Goal: Information Seeking & Learning: Learn about a topic

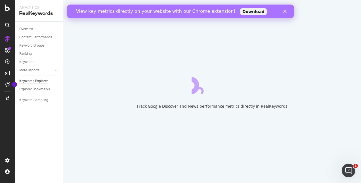
click at [284, 11] on polygon "Close" at bounding box center [284, 11] width 3 height 3
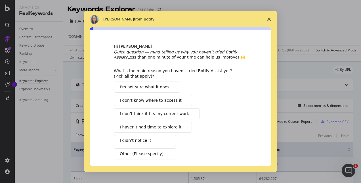
click at [268, 21] on span "Close survey" at bounding box center [269, 19] width 16 height 16
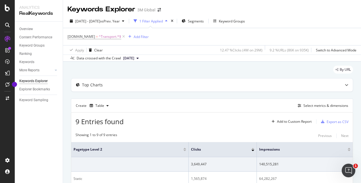
click at [170, 20] on div "button" at bounding box center [166, 20] width 7 height 3
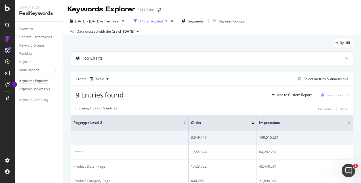
click at [170, 20] on div "button" at bounding box center [166, 20] width 7 height 3
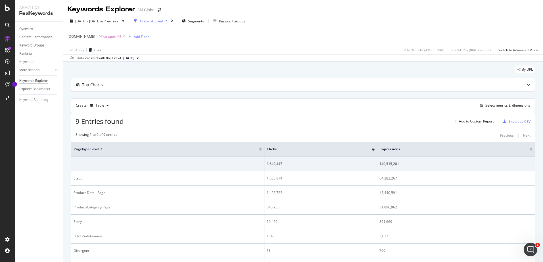
click at [139, 59] on icon at bounding box center [138, 57] width 2 height 3
click at [201, 55] on div "Data crossed with the Crawl [DATE]" at bounding box center [303, 58] width 480 height 7
click at [124, 21] on icon "button" at bounding box center [123, 20] width 2 height 3
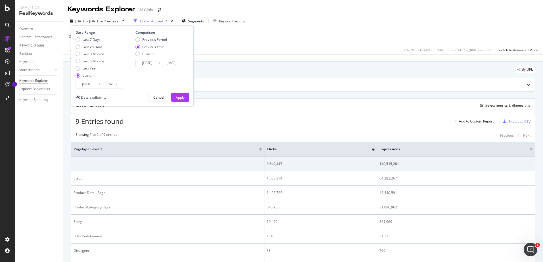
click at [86, 84] on input "[DATE]" at bounding box center [87, 84] width 23 height 8
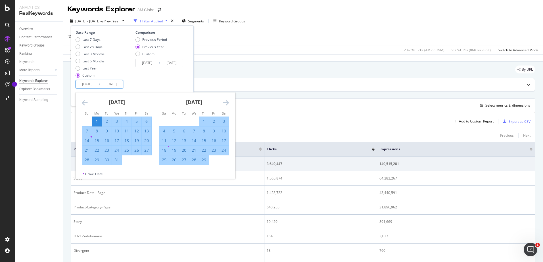
click at [226, 101] on icon "Move forward to switch to the next month." at bounding box center [226, 102] width 6 height 7
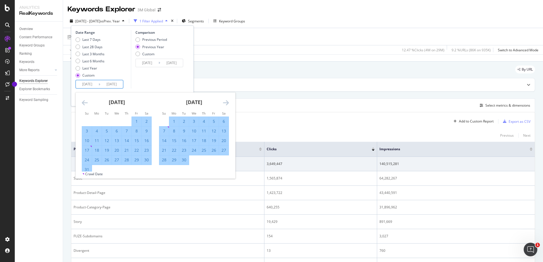
click at [226, 101] on icon "Move forward to switch to the next month." at bounding box center [226, 102] width 6 height 7
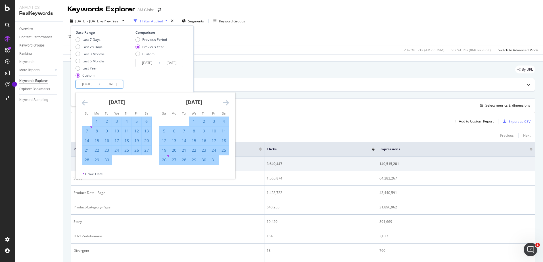
click at [226, 101] on icon "Move forward to switch to the next month." at bounding box center [226, 102] width 6 height 7
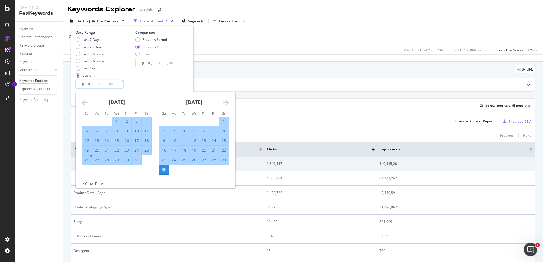
click at [226, 101] on icon "Move forward to switch to the next month." at bounding box center [226, 102] width 6 height 7
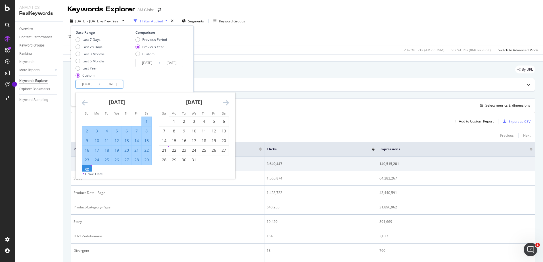
click at [226, 101] on icon "Move forward to switch to the next month." at bounding box center [226, 102] width 6 height 7
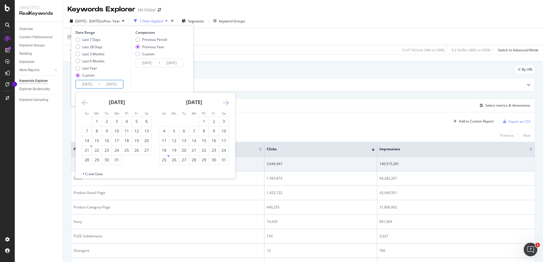
click at [226, 101] on icon "Move forward to switch to the next month." at bounding box center [226, 102] width 6 height 7
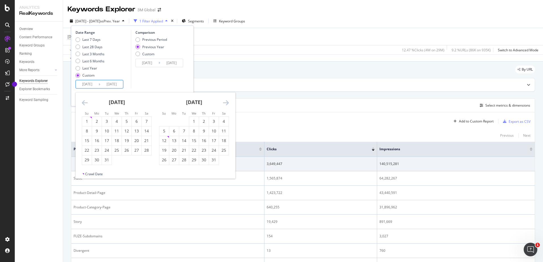
click at [226, 101] on icon "Move forward to switch to the next month." at bounding box center [226, 102] width 6 height 7
click at [115, 120] on div "1" at bounding box center [117, 122] width 10 height 6
type input "[DATE]"
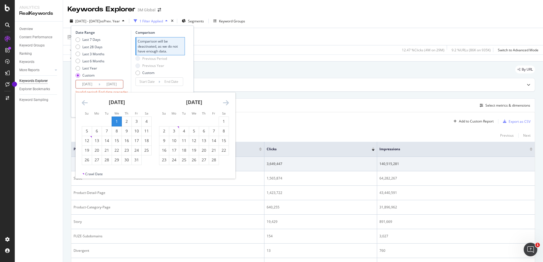
click at [227, 103] on icon "Move forward to switch to the next month." at bounding box center [226, 102] width 6 height 7
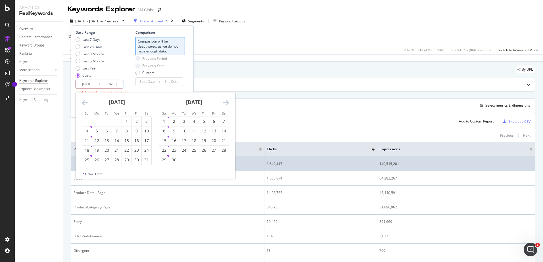
click at [173, 159] on div "30" at bounding box center [174, 160] width 10 height 6
type input "[DATE]"
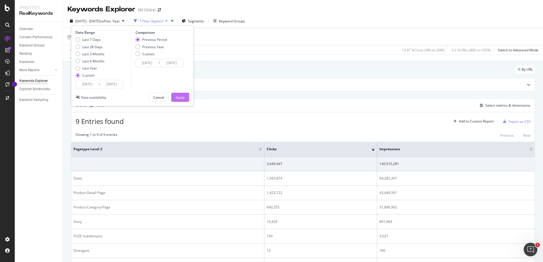
click at [179, 95] on div "Apply" at bounding box center [180, 97] width 9 height 5
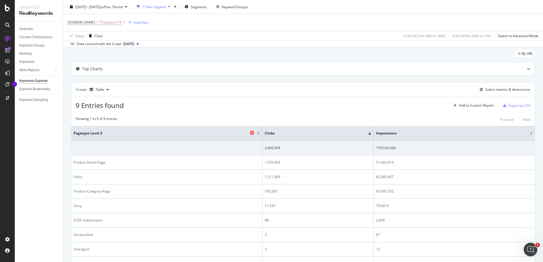
scroll to position [15, 0]
click at [103, 91] on div "Table" at bounding box center [99, 90] width 9 height 3
click at [130, 91] on div "Create Table Select metrics & dimensions" at bounding box center [303, 90] width 464 height 14
click at [361, 71] on div at bounding box center [528, 69] width 12 height 13
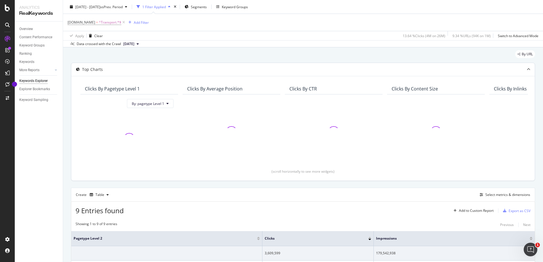
click at [361, 70] on icon at bounding box center [528, 69] width 3 height 3
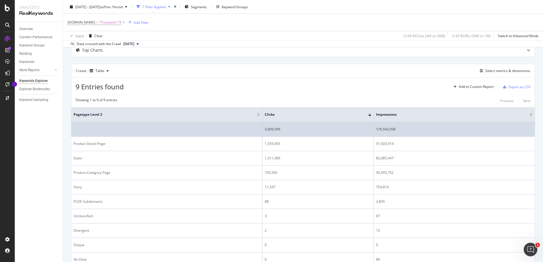
scroll to position [0, 0]
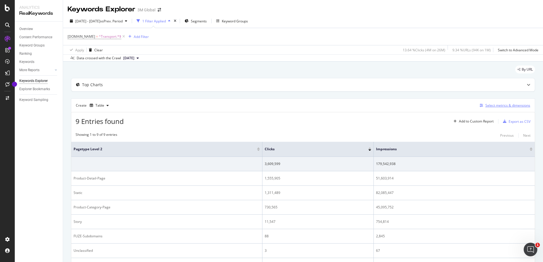
click at [361, 102] on div "Select metrics & dimensions" at bounding box center [503, 105] width 53 height 6
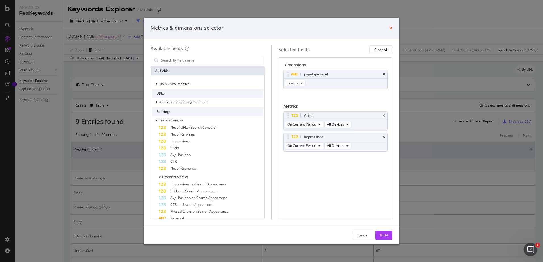
click at [361, 30] on icon "times" at bounding box center [390, 28] width 3 height 5
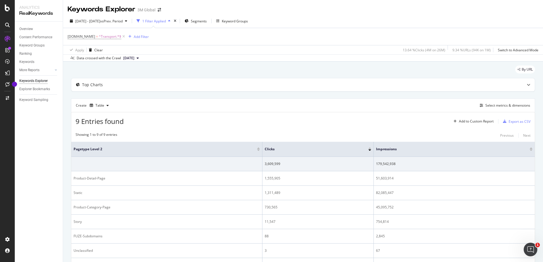
click at [141, 60] on button "[DATE]" at bounding box center [131, 58] width 20 height 7
click at [226, 69] on div "By URL" at bounding box center [303, 72] width 464 height 12
click at [212, 70] on div "By URL" at bounding box center [303, 72] width 464 height 12
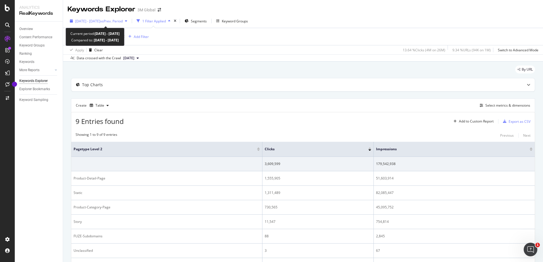
click at [129, 22] on div "button" at bounding box center [126, 20] width 7 height 3
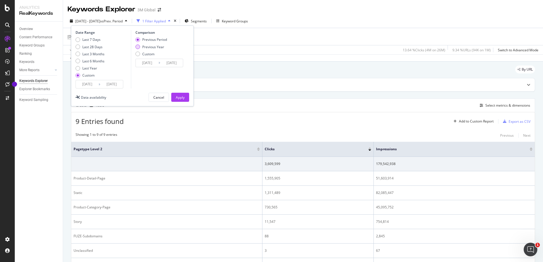
click at [153, 47] on div "Previous Year" at bounding box center [153, 47] width 22 height 5
type input "[DATE]"
click at [181, 96] on div "Apply" at bounding box center [180, 97] width 9 height 5
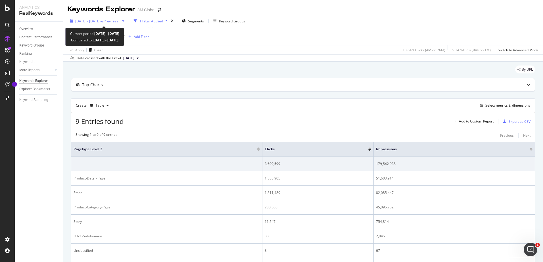
click at [124, 21] on icon "button" at bounding box center [123, 20] width 2 height 3
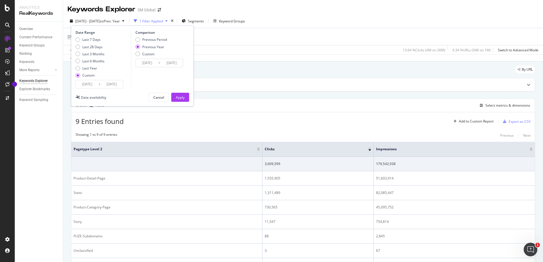
click at [248, 53] on div "Apply Clear 13.64 % Clicks ( 4M on 26M ) 9.34 % URLs ( 94K on 1M ) Switch to Ad…" at bounding box center [303, 49] width 480 height 9
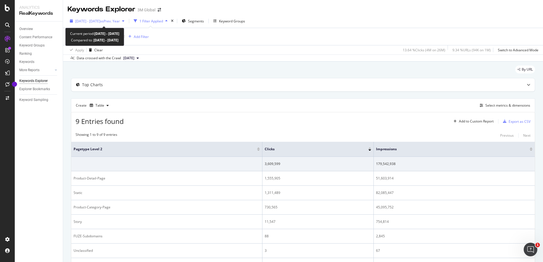
click at [124, 21] on icon "button" at bounding box center [123, 20] width 2 height 3
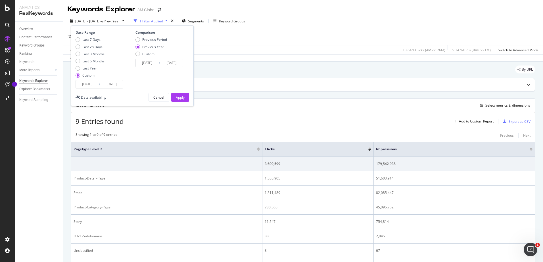
click at [209, 42] on div "[DOMAIN_NAME] = ^Transport.*$ Add Filter" at bounding box center [303, 36] width 471 height 17
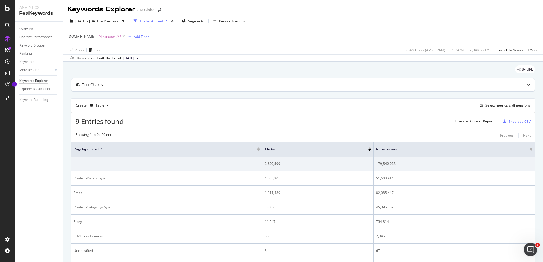
click at [361, 87] on div at bounding box center [528, 84] width 12 height 13
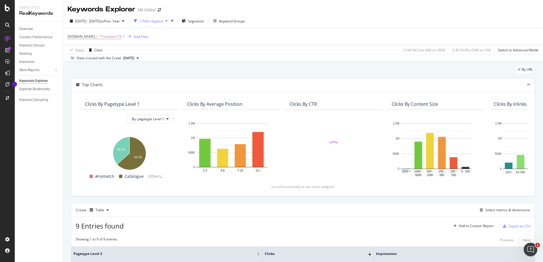
click at [361, 85] on icon at bounding box center [528, 84] width 3 height 3
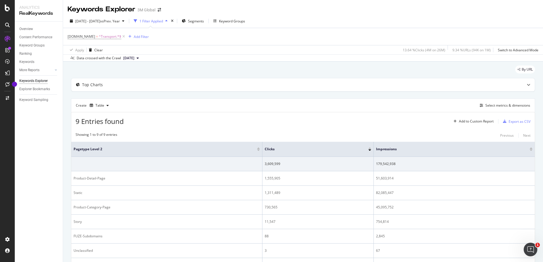
click at [139, 59] on icon at bounding box center [138, 57] width 2 height 3
click at [161, 53] on div "Apply Clear 13.64 % Clicks ( 4M on 26M ) 9.34 % URLs ( 94K on 1M ) Switch to Ad…" at bounding box center [303, 49] width 480 height 9
click at [141, 58] on button "[DATE]" at bounding box center [131, 58] width 20 height 7
click at [217, 68] on div "By URL" at bounding box center [303, 72] width 464 height 12
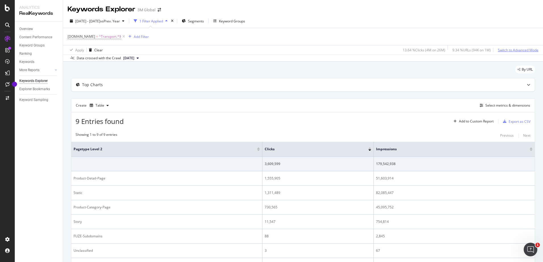
click at [361, 50] on div "Switch to Advanced Mode" at bounding box center [518, 50] width 41 height 5
click at [361, 51] on div "Switch back to Simple mode" at bounding box center [516, 50] width 44 height 5
click at [204, 20] on span "Segments" at bounding box center [196, 21] width 16 height 5
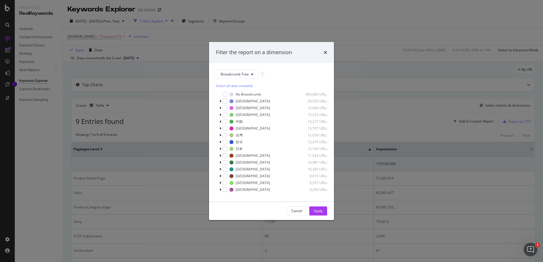
click at [327, 54] on div "Filter the report on a dimension" at bounding box center [271, 52] width 125 height 21
click at [325, 52] on icon "times" at bounding box center [325, 52] width 3 height 5
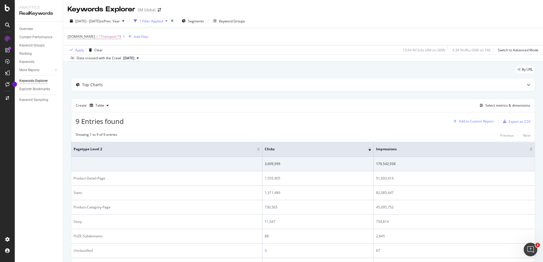
click at [361, 122] on icon "button" at bounding box center [454, 121] width 3 height 3
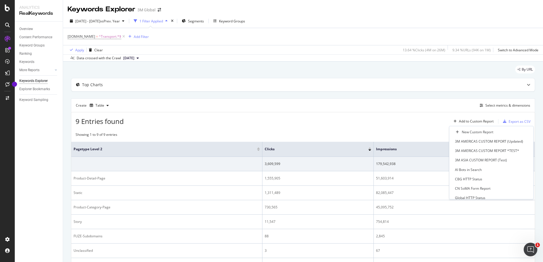
click at [361, 123] on div "9 Entries found Add to Custom Report Export as CSV" at bounding box center [302, 119] width 463 height 14
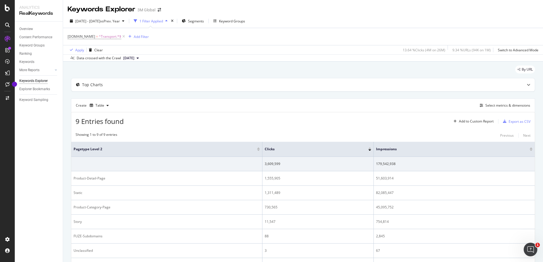
click at [170, 22] on div "button" at bounding box center [166, 20] width 7 height 3
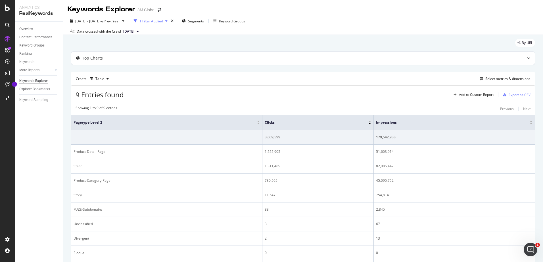
click at [170, 24] on div "1 Filter Applied" at bounding box center [150, 21] width 38 height 9
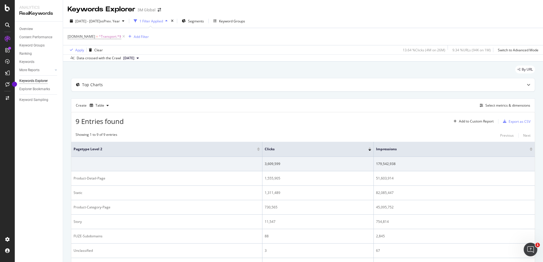
click at [215, 63] on div "By URL Top Charts Create Table Select metrics & dimensions 9 Entries found Add …" at bounding box center [303, 198] width 480 height 273
click at [204, 23] on span "Segments" at bounding box center [196, 21] width 16 height 5
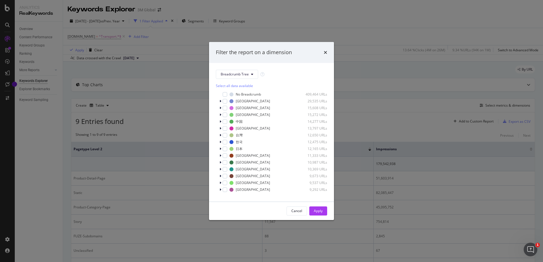
scroll to position [6, 0]
click at [234, 183] on div "Show 15 more ( 15 / 285 )" at bounding box center [271, 192] width 111 height 6
click at [235, 183] on span "Show 15 more" at bounding box center [230, 192] width 21 height 5
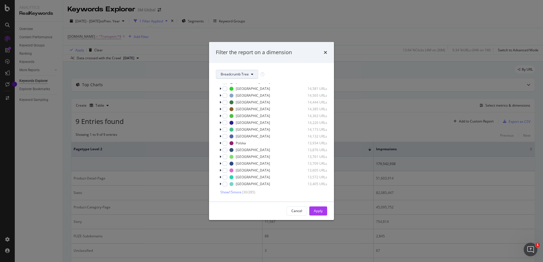
click at [252, 75] on icon "modal" at bounding box center [252, 74] width 2 height 3
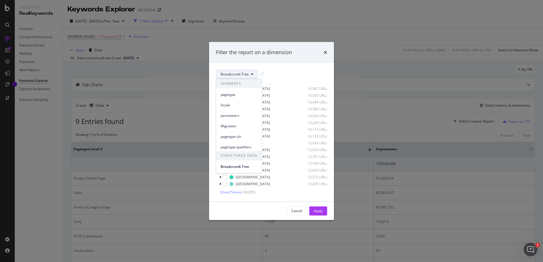
click at [252, 74] on icon "modal" at bounding box center [252, 74] width 2 height 3
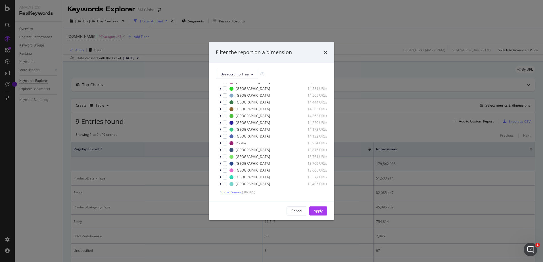
click at [238, 183] on span "Show 15 more" at bounding box center [230, 192] width 21 height 5
click at [326, 53] on icon "times" at bounding box center [325, 52] width 3 height 5
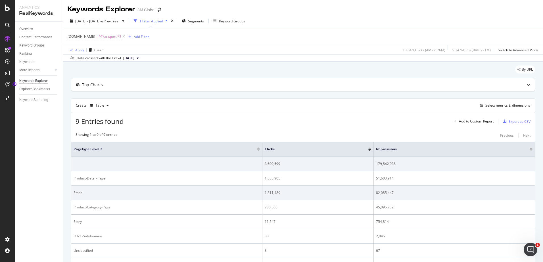
click at [79, 183] on td "Static" at bounding box center [166, 193] width 191 height 14
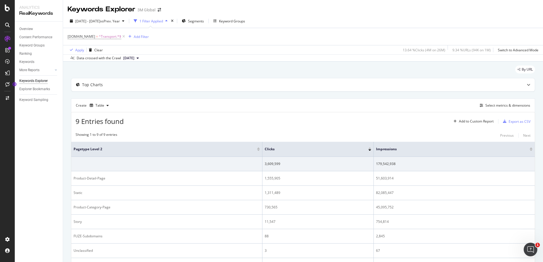
drag, startPoint x: 79, startPoint y: 197, endPoint x: 66, endPoint y: 183, distance: 19.3
click at [65, 183] on div "By URL Top Charts Create Table Select metrics & dimensions 9 Entries found Add …" at bounding box center [303, 198] width 480 height 273
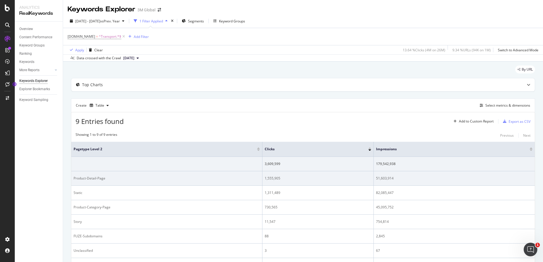
click at [82, 178] on div "Product-Detail-Page" at bounding box center [167, 178] width 186 height 5
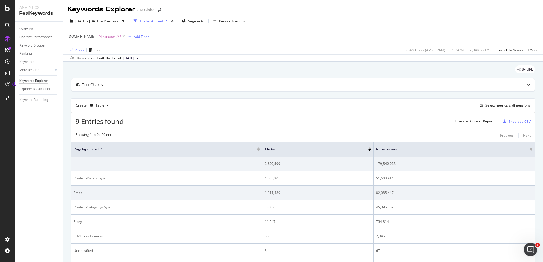
drag, startPoint x: 82, startPoint y: 178, endPoint x: 79, endPoint y: 192, distance: 14.3
click at [79, 183] on div "Static" at bounding box center [167, 192] width 186 height 5
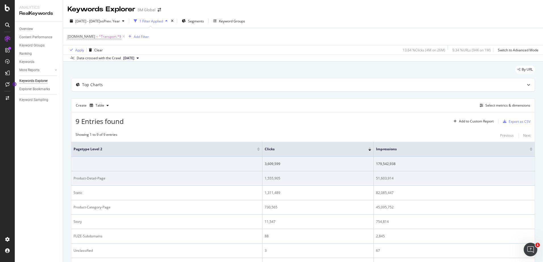
drag, startPoint x: 79, startPoint y: 192, endPoint x: 79, endPoint y: 177, distance: 15.3
click at [79, 177] on div "Product-Detail-Page" at bounding box center [167, 178] width 186 height 5
click at [78, 179] on div "Product-Detail-Page" at bounding box center [167, 178] width 186 height 5
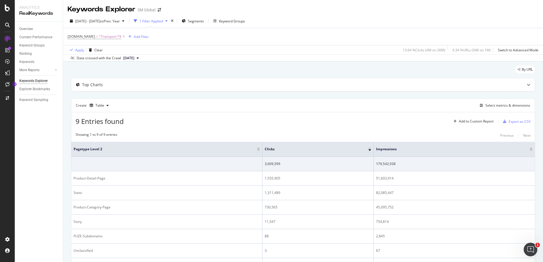
click at [152, 74] on div "By URL" at bounding box center [303, 72] width 464 height 12
click at [327, 58] on div "Data crossed with the Crawl [DATE]" at bounding box center [303, 58] width 480 height 7
click at [201, 69] on div "By URL" at bounding box center [303, 72] width 464 height 12
